Goal: Navigation & Orientation: Understand site structure

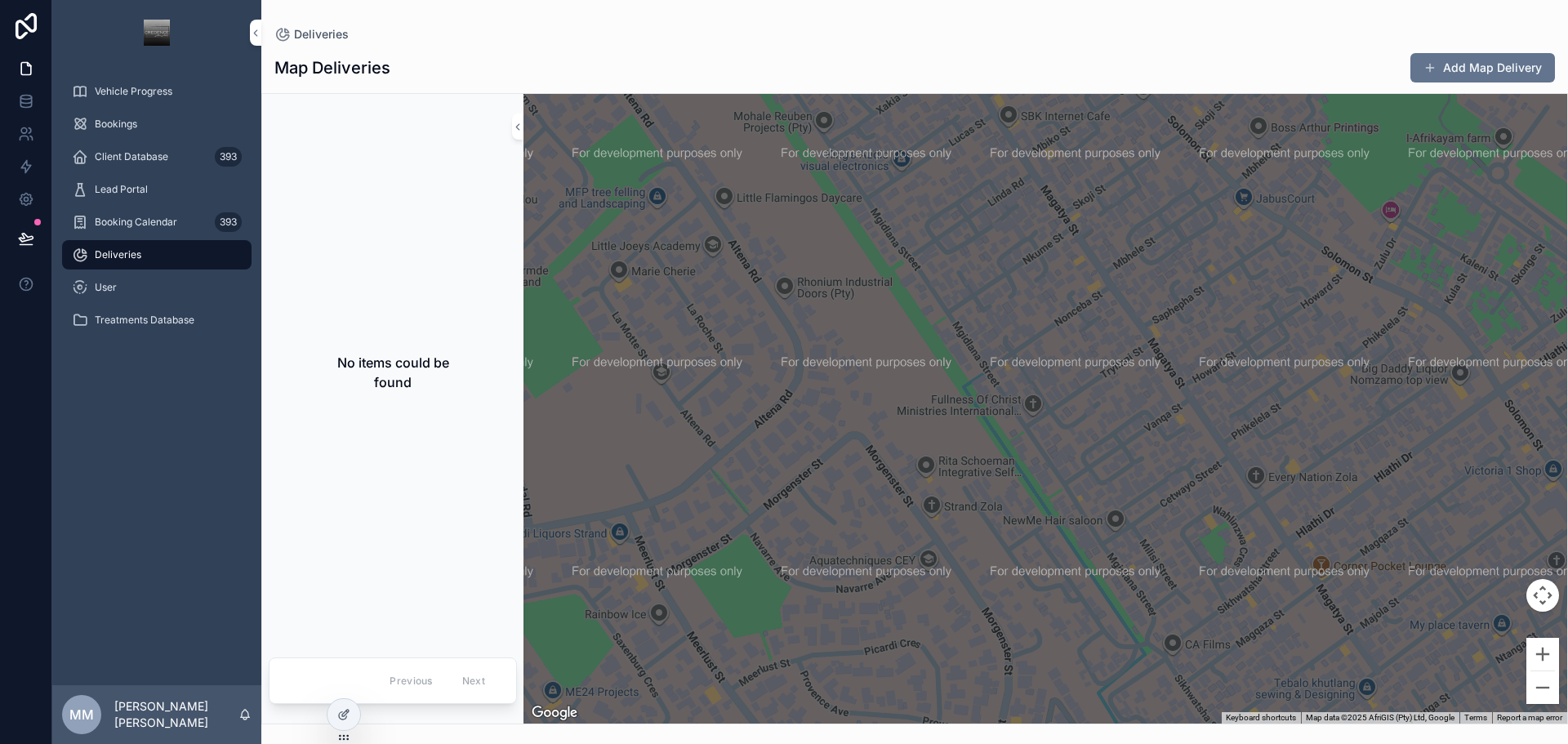
click at [1137, 57] on div "Map Deliveries Add Map Delivery" at bounding box center [915, 68] width 1281 height 31
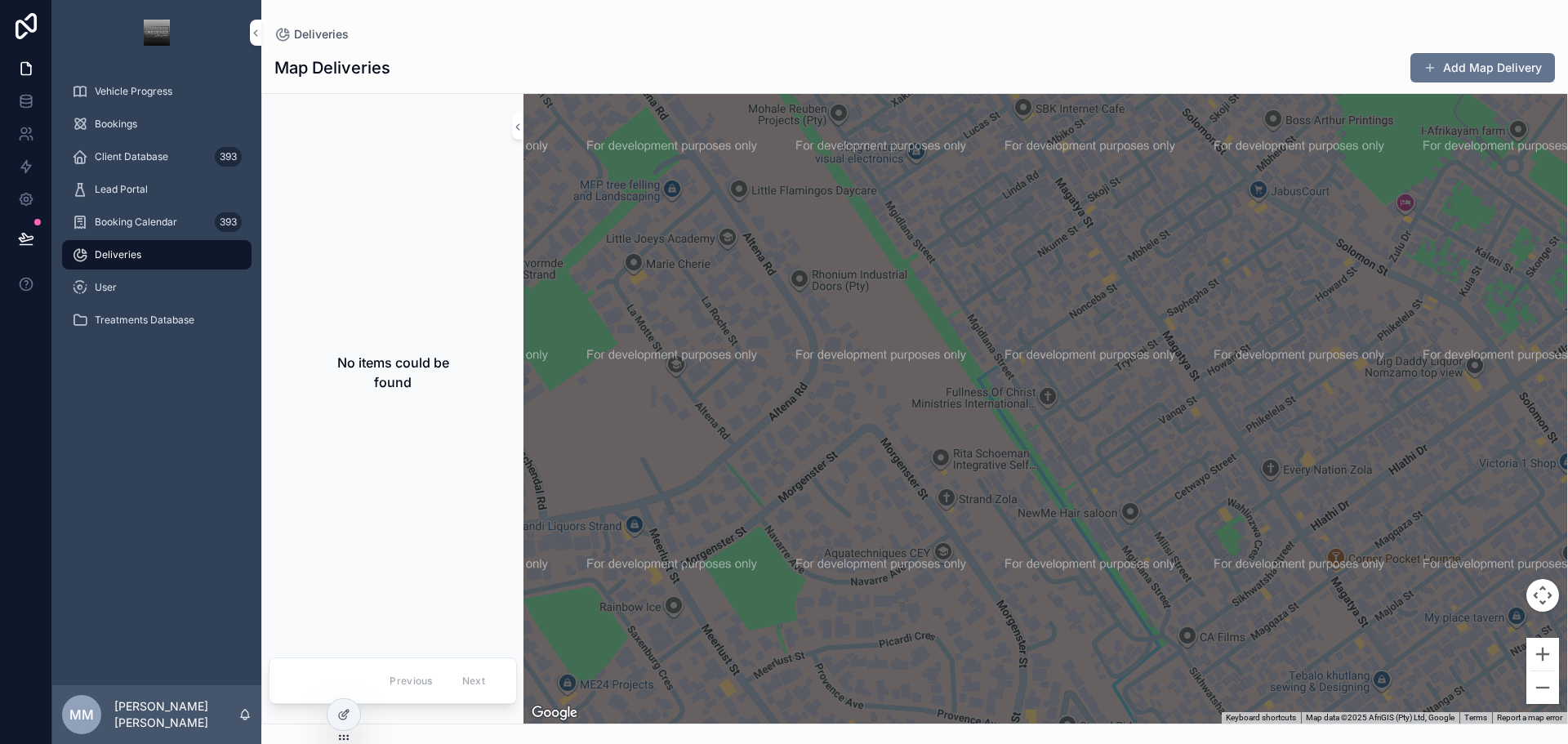
click at [365, 373] on h2 "No items could be found" at bounding box center [392, 372] width 143 height 39
click at [349, 717] on icon at bounding box center [344, 715] width 13 height 13
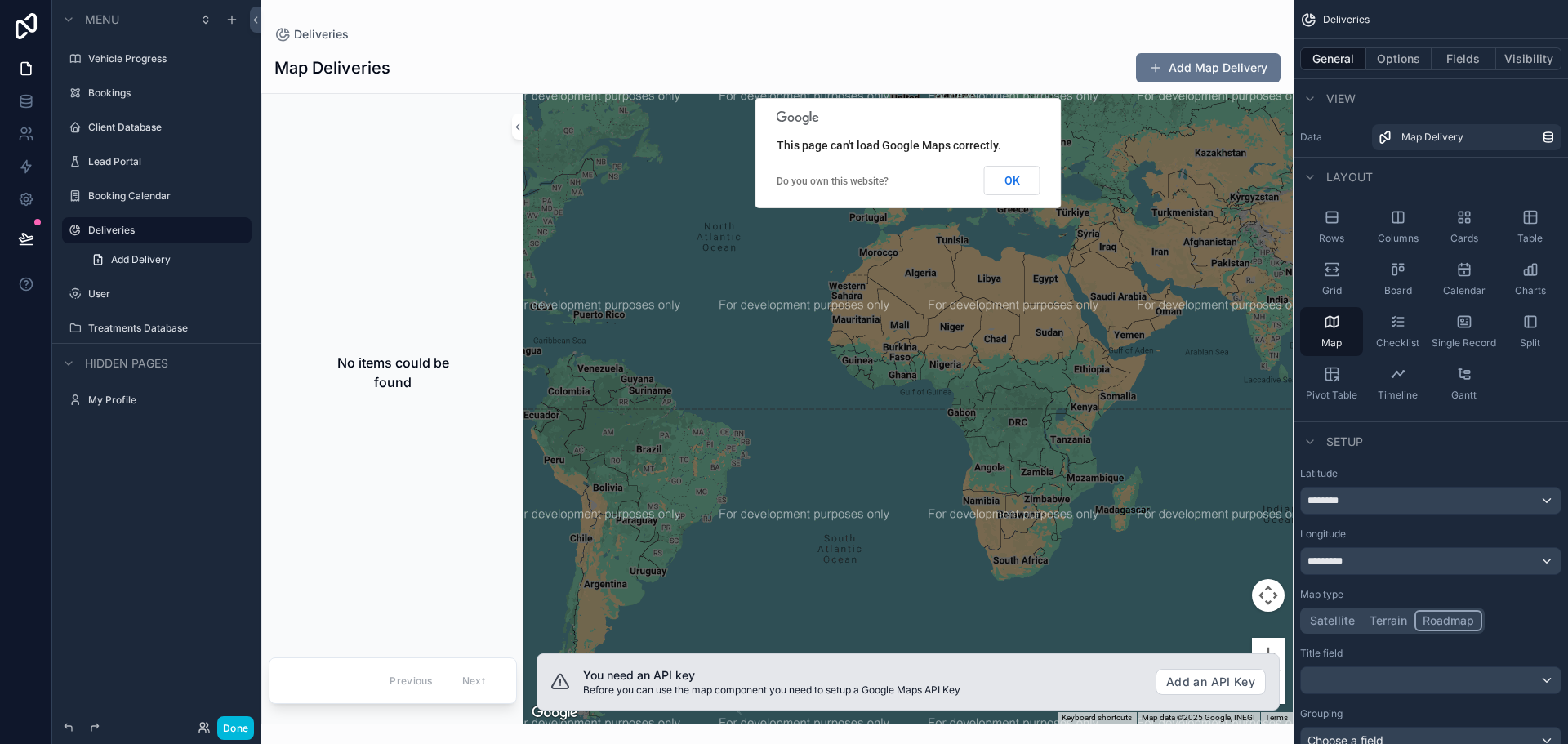
click at [172, 62] on label "Vehicle Progress" at bounding box center [165, 58] width 154 height 13
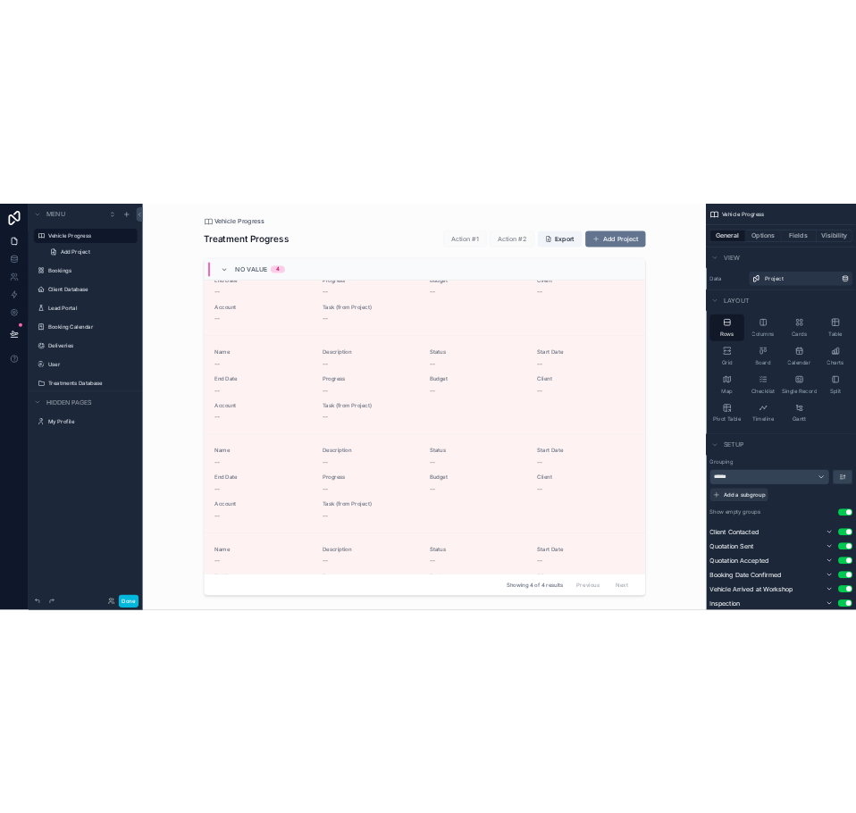
scroll to position [536, 0]
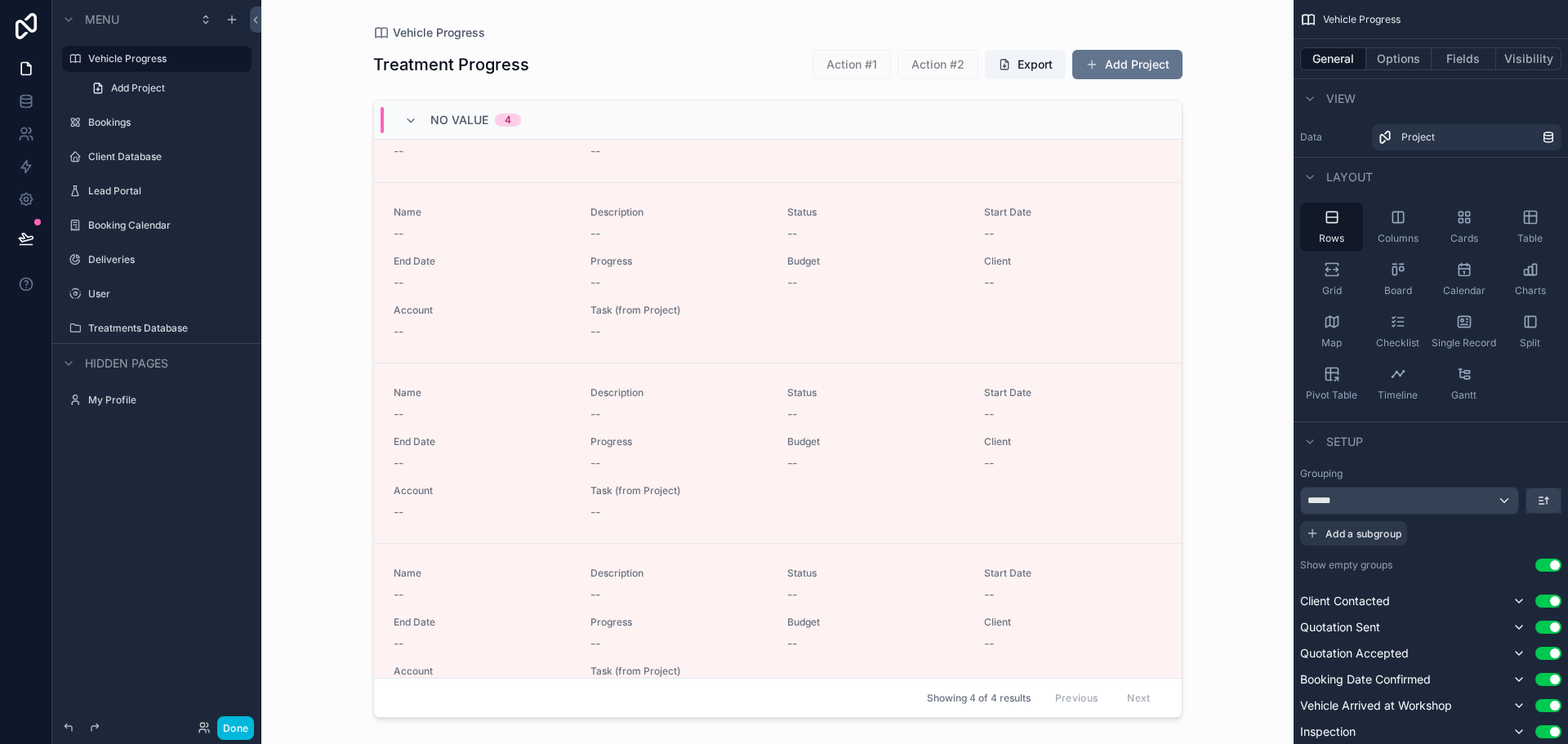
click at [165, 87] on span "Add Project" at bounding box center [138, 88] width 54 height 13
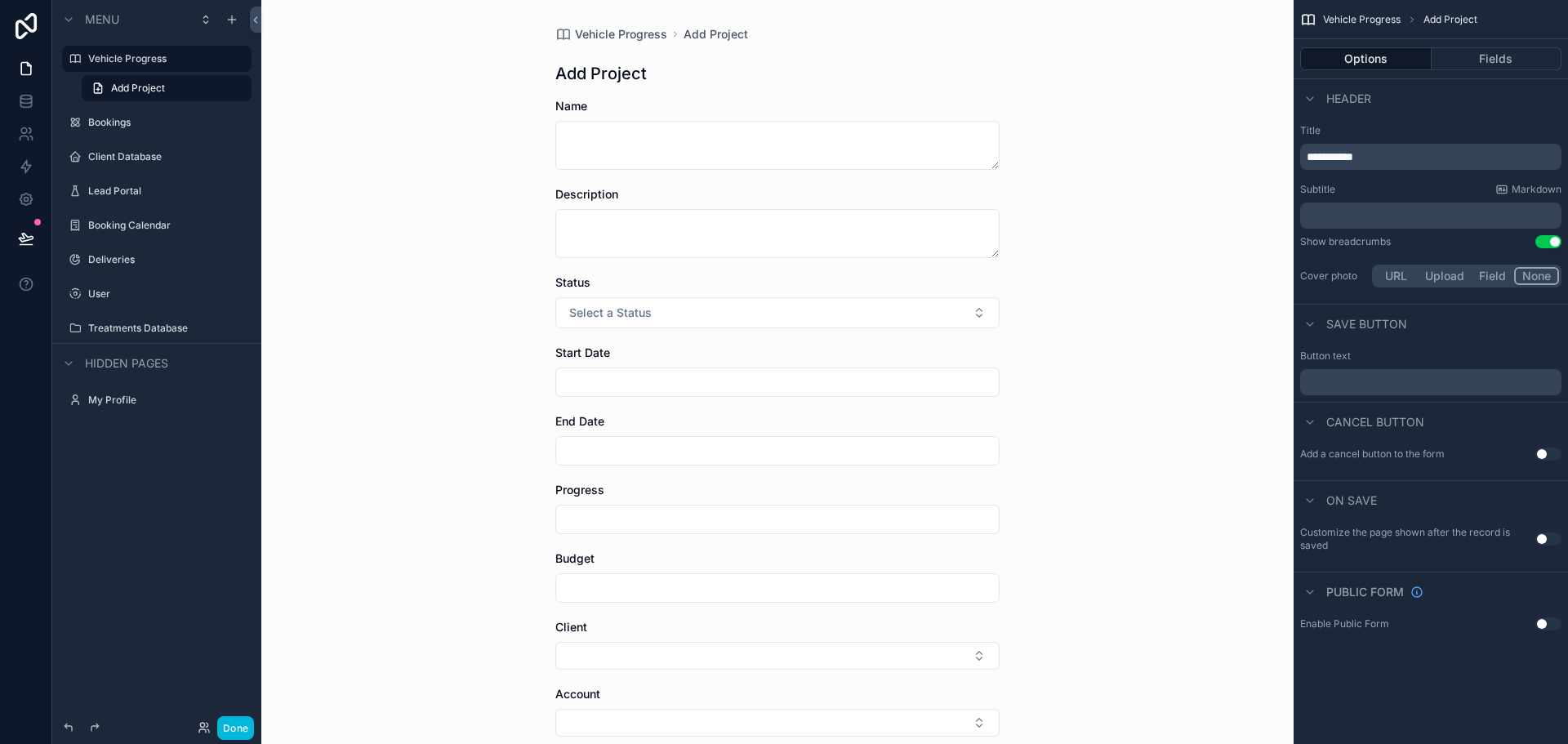
click at [152, 124] on label "Bookings" at bounding box center [165, 122] width 154 height 13
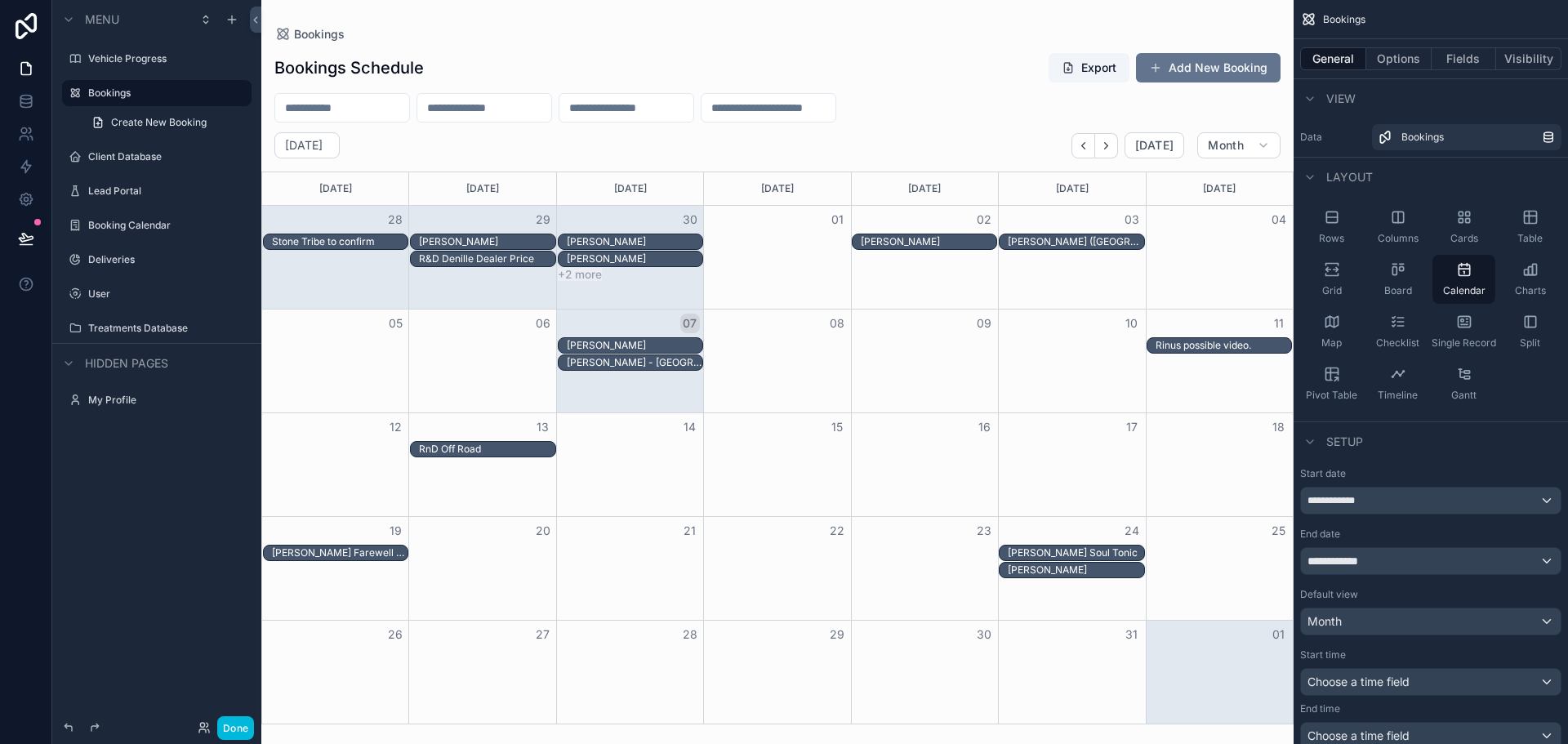
click at [149, 197] on label "Lead Portal" at bounding box center [165, 191] width 154 height 13
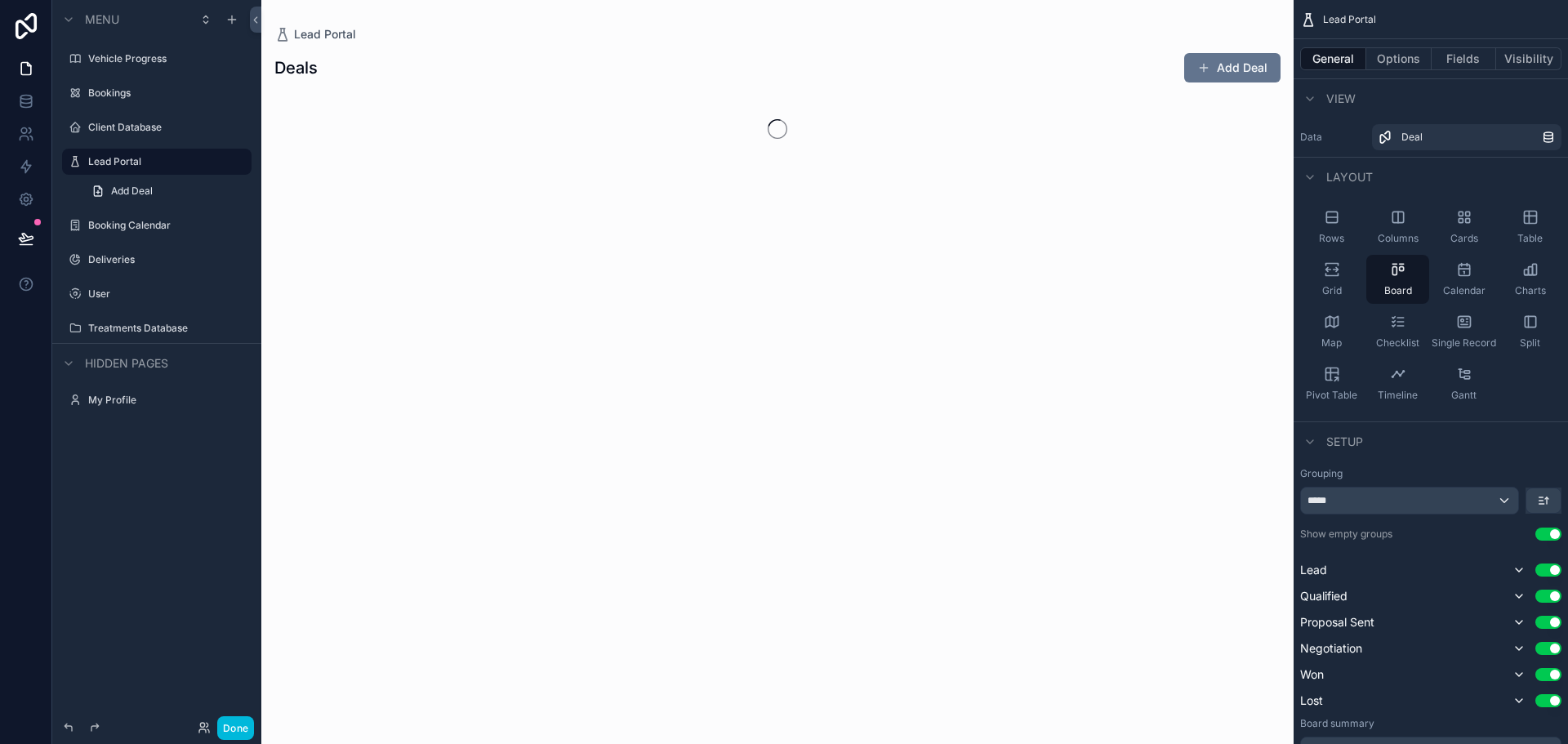
click at [140, 221] on label "Booking Calendar" at bounding box center [165, 226] width 154 height 13
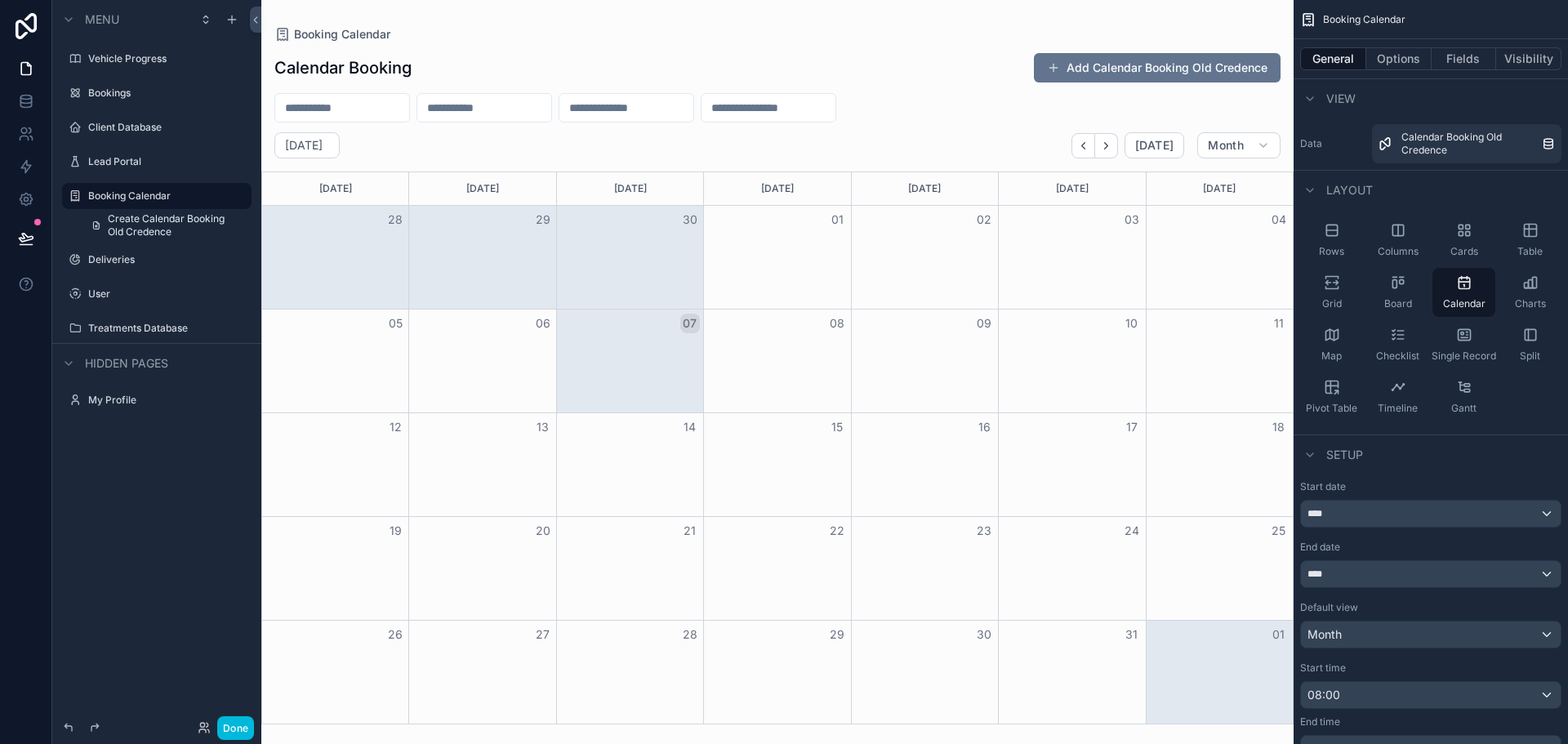
click at [132, 264] on label "Deliveries" at bounding box center [165, 260] width 154 height 13
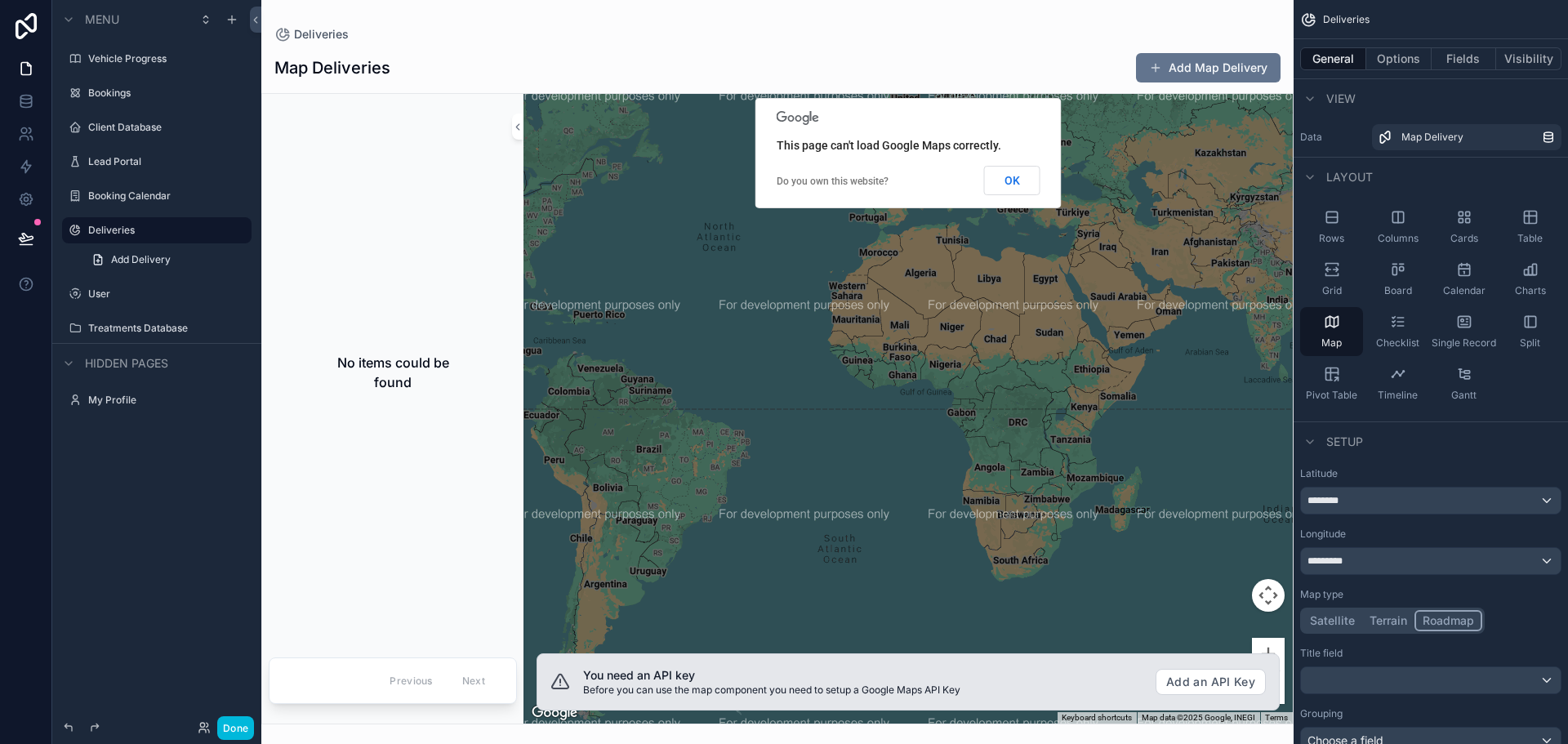
click at [122, 288] on div "User" at bounding box center [168, 294] width 160 height 13
click at [127, 324] on label "Treatments Database" at bounding box center [165, 328] width 154 height 13
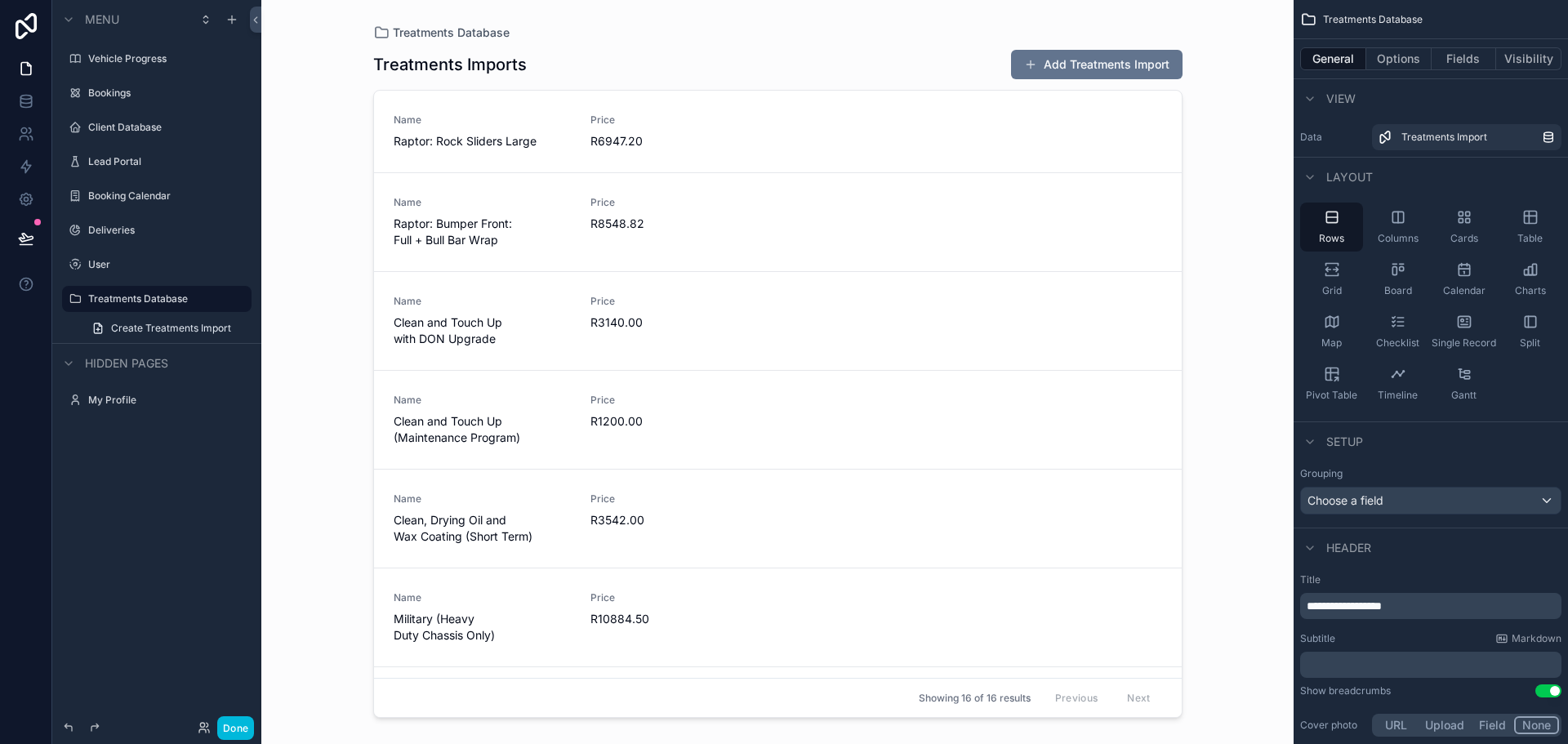
click at [123, 63] on label "Vehicle Progress" at bounding box center [165, 58] width 154 height 13
